Goal: Task Accomplishment & Management: Use online tool/utility

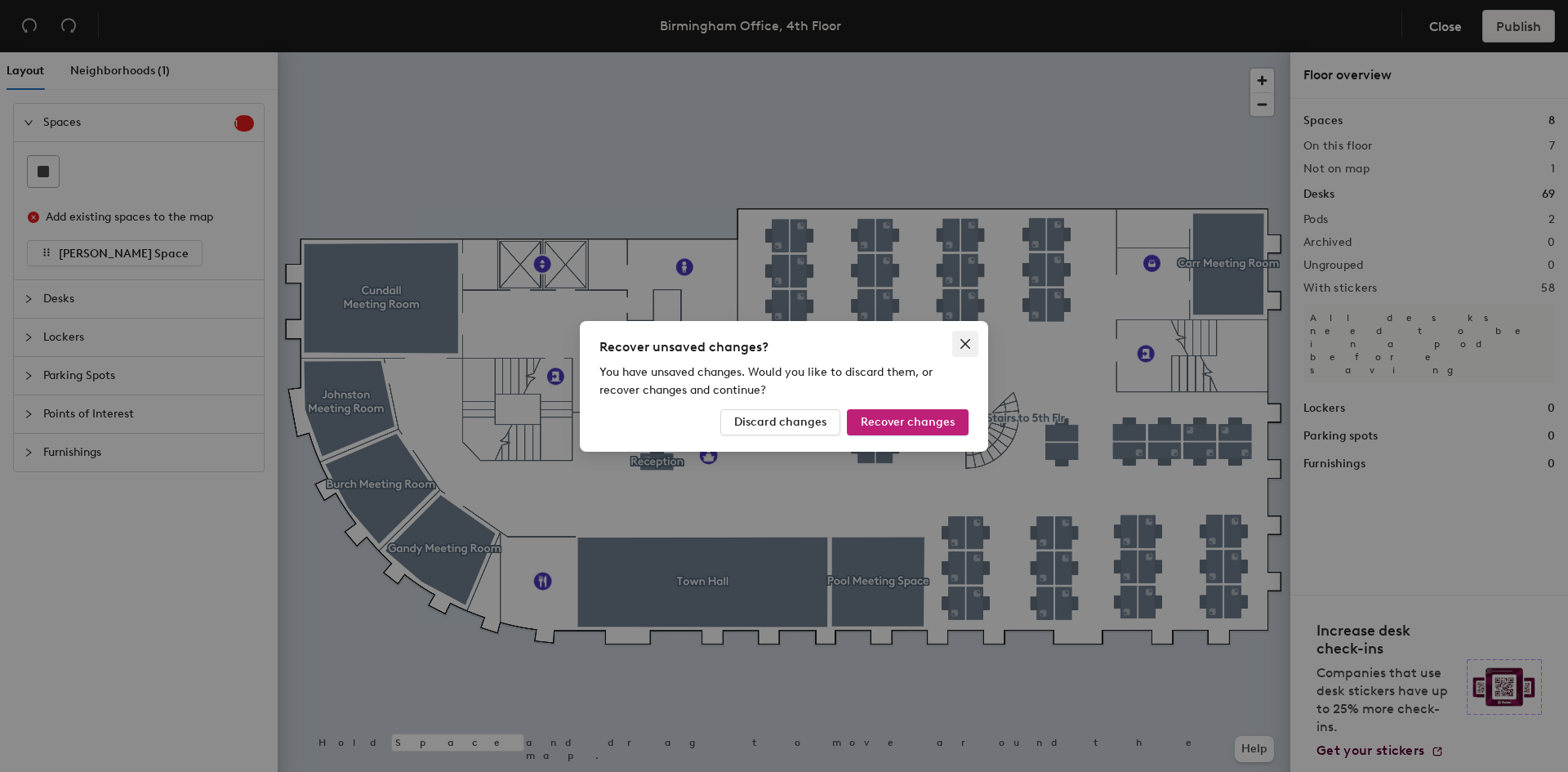
click at [964, 342] on icon "close" at bounding box center [966, 344] width 13 height 13
